Goal: Information Seeking & Learning: Learn about a topic

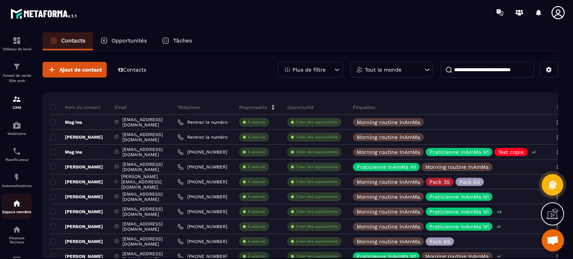
click at [16, 212] on p "Espace membre" at bounding box center [17, 212] width 30 height 4
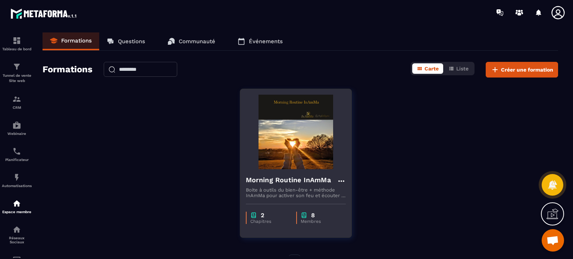
click at [293, 188] on p "Boite à outils du bien-être + méthode InAmMa pour activer son feu et écouter la…" at bounding box center [296, 192] width 100 height 11
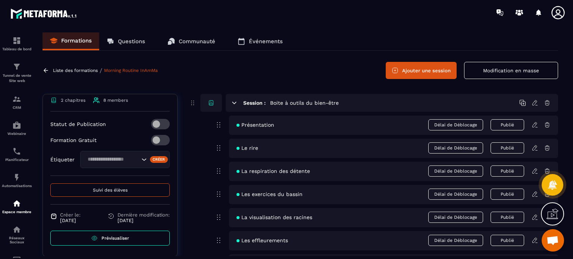
scroll to position [142, 0]
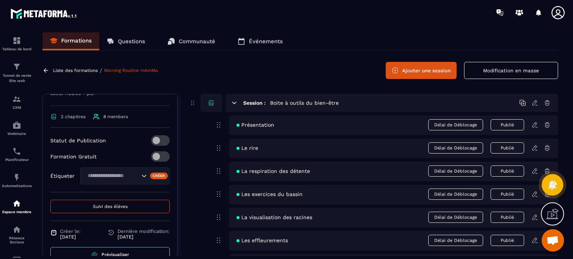
click at [119, 175] on input "Search for option" at bounding box center [112, 176] width 54 height 8
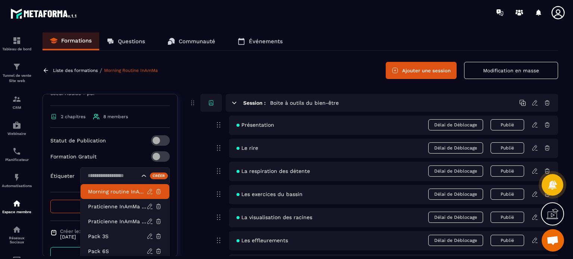
click at [118, 190] on p "Morning routine InAmMa" at bounding box center [117, 191] width 59 height 7
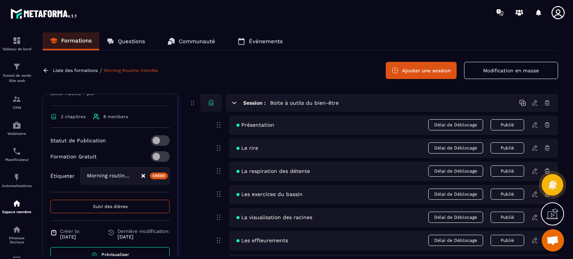
scroll to position [158, 0]
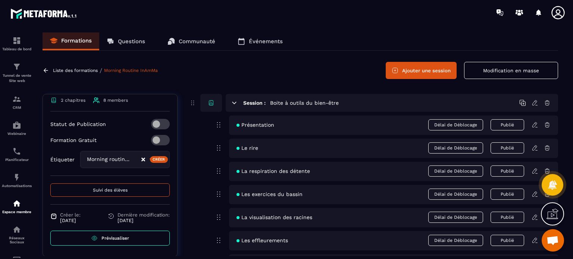
click at [127, 240] on link "Prévisualiser" at bounding box center [109, 238] width 119 height 15
